Goal: Check status

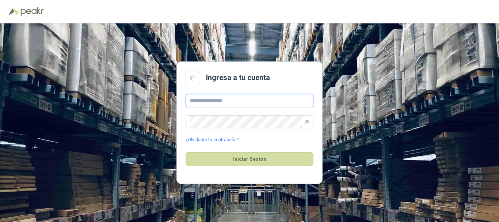
click at [219, 103] on input "text" at bounding box center [250, 100] width 128 height 13
type input "**********"
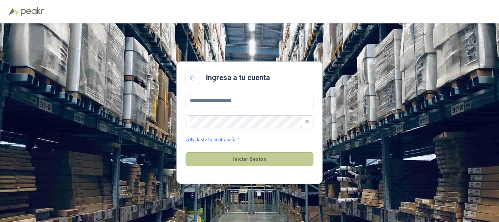
click at [247, 164] on button "Iniciar Sesión" at bounding box center [250, 159] width 128 height 14
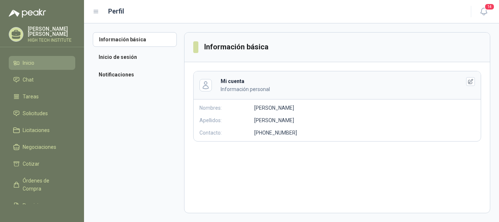
click at [40, 65] on li "Inicio" at bounding box center [42, 63] width 58 height 8
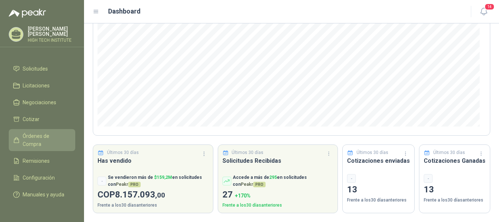
scroll to position [51, 0]
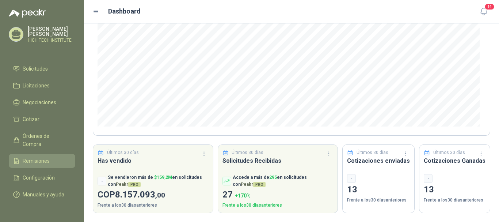
click at [37, 157] on span "Remisiones" at bounding box center [36, 161] width 27 height 8
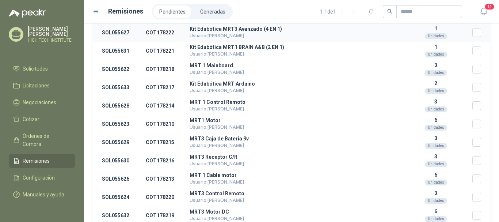
scroll to position [107, 0]
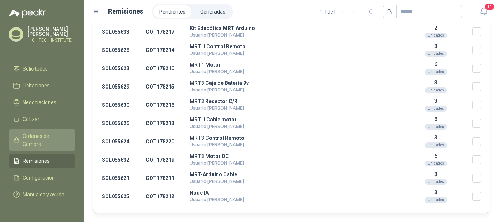
click at [30, 132] on span "Órdenes de Compra" at bounding box center [46, 140] width 46 height 16
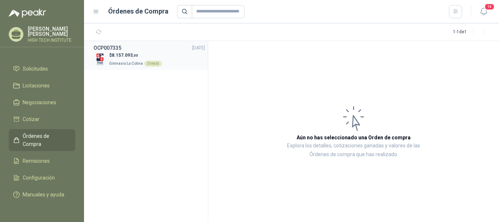
click at [129, 59] on p "Gimnasio La Colina Directo" at bounding box center [135, 63] width 53 height 8
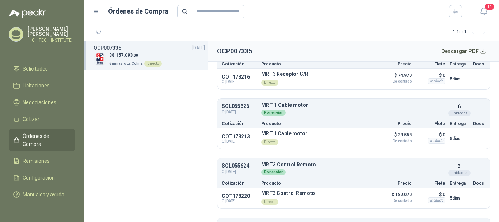
scroll to position [686, 0]
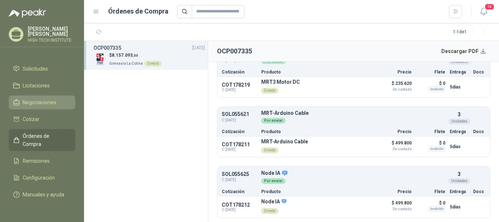
click at [31, 98] on span "Negociaciones" at bounding box center [40, 102] width 34 height 8
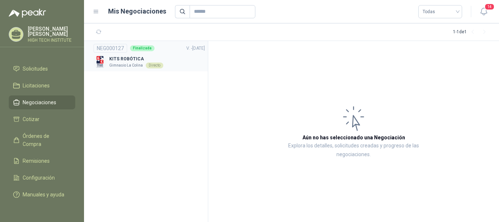
click at [130, 64] on p "Gimnasio La Colina" at bounding box center [126, 65] width 34 height 6
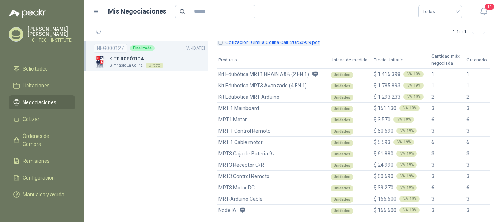
scroll to position [114, 0]
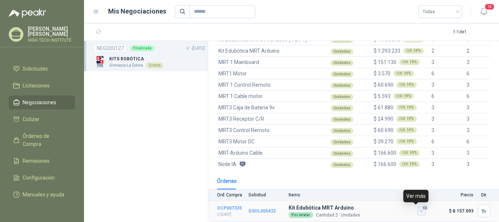
click at [422, 210] on span "12" at bounding box center [425, 208] width 7 height 6
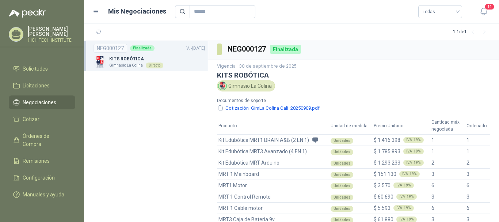
scroll to position [0, 0]
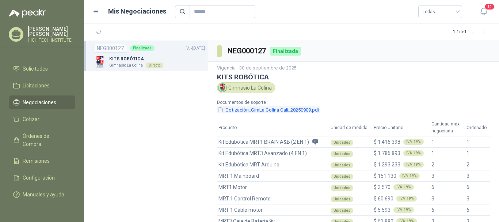
click at [256, 109] on button "Cotización_GimLa Colina Cali_20250909.pdf" at bounding box center [268, 110] width 103 height 8
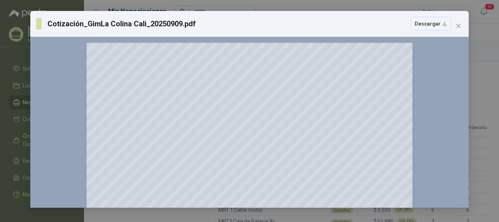
scroll to position [37, 0]
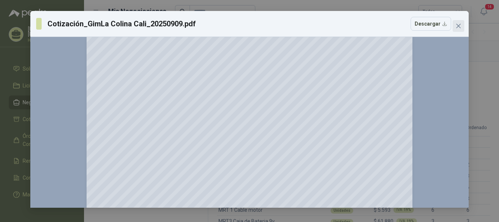
click at [460, 25] on icon "close" at bounding box center [458, 26] width 4 height 4
